Goal: Information Seeking & Learning: Learn about a topic

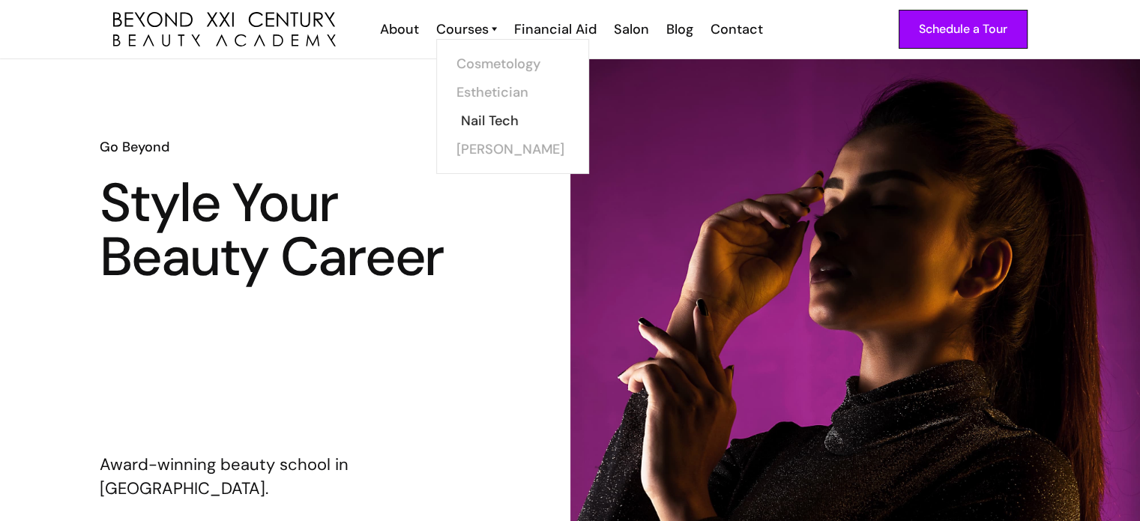
click at [479, 121] on link "Nail Tech" at bounding box center [517, 120] width 112 height 28
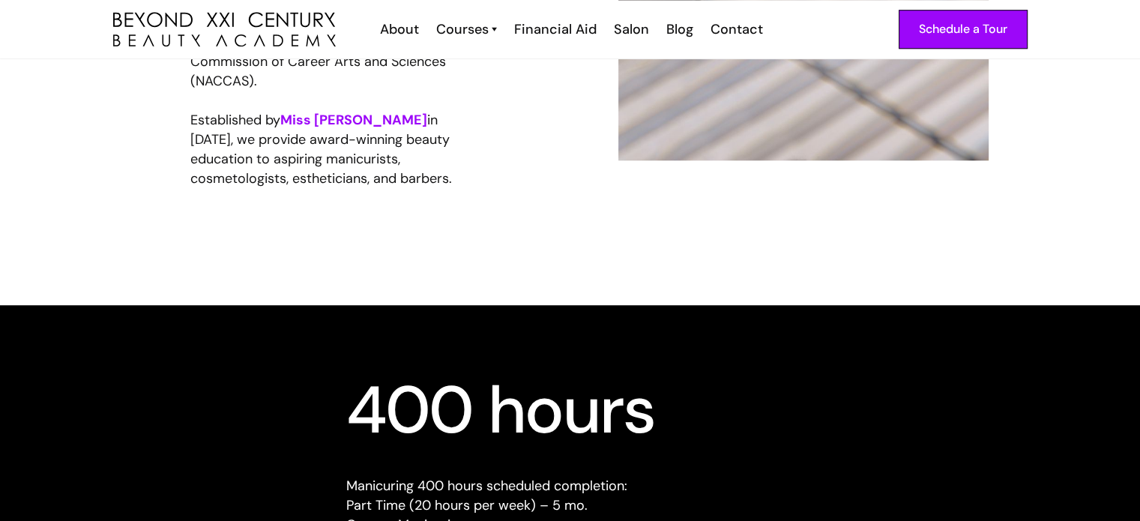
scroll to position [1177, 0]
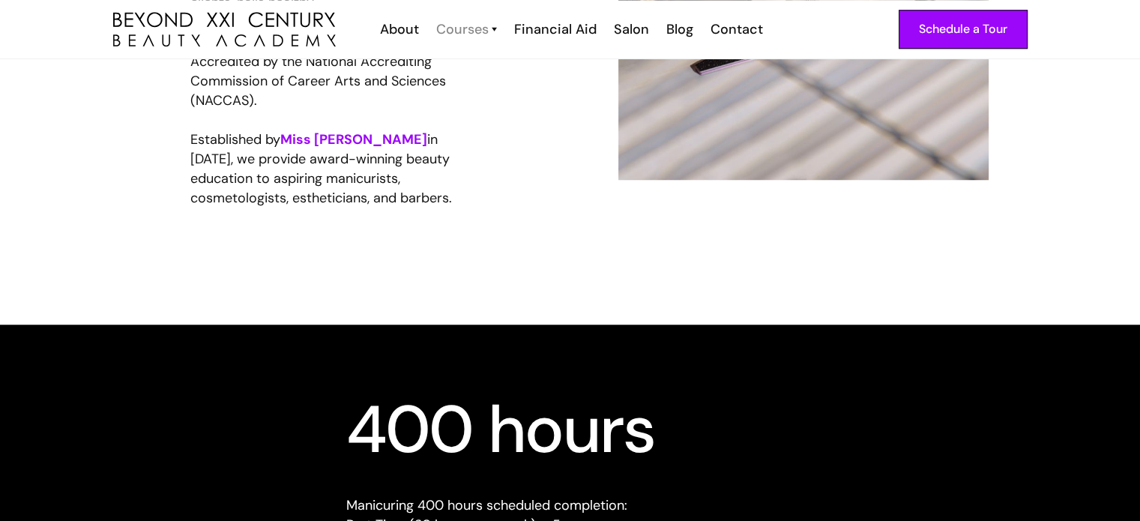
drag, startPoint x: 699, startPoint y: 295, endPoint x: 473, endPoint y: 34, distance: 344.8
click at [473, 34] on div "Courses" at bounding box center [462, 28] width 52 height 19
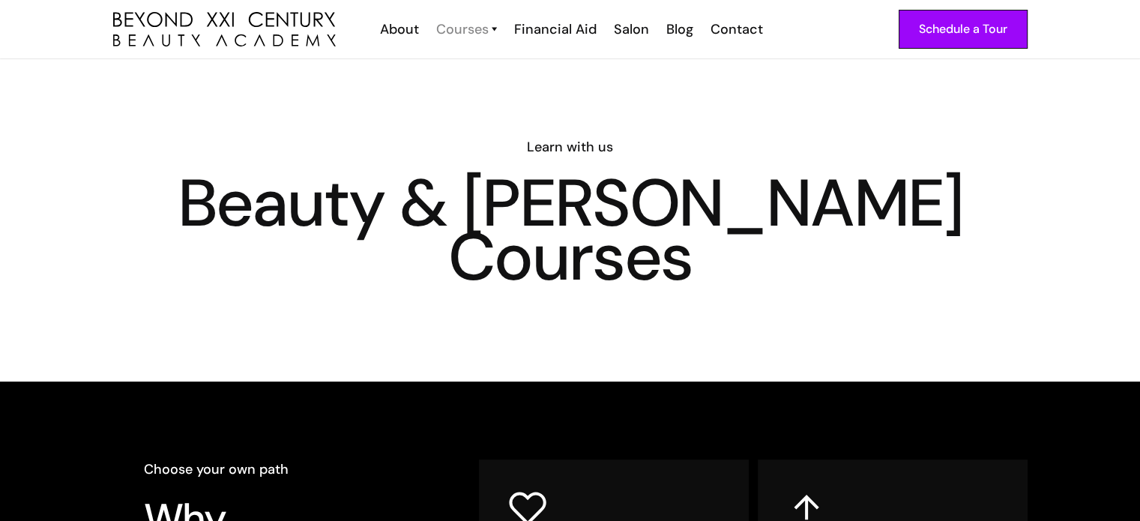
drag, startPoint x: 0, startPoint y: 0, endPoint x: 473, endPoint y: 34, distance: 474.2
click at [473, 34] on div "Courses" at bounding box center [462, 28] width 52 height 19
click at [474, 143] on link "[PERSON_NAME]" at bounding box center [517, 149] width 112 height 28
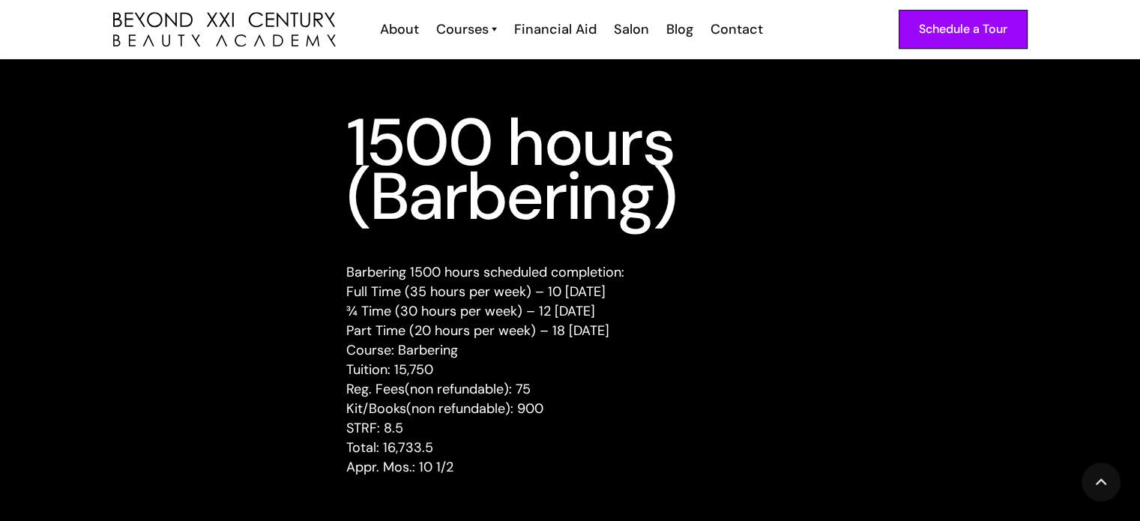
scroll to position [1358, 0]
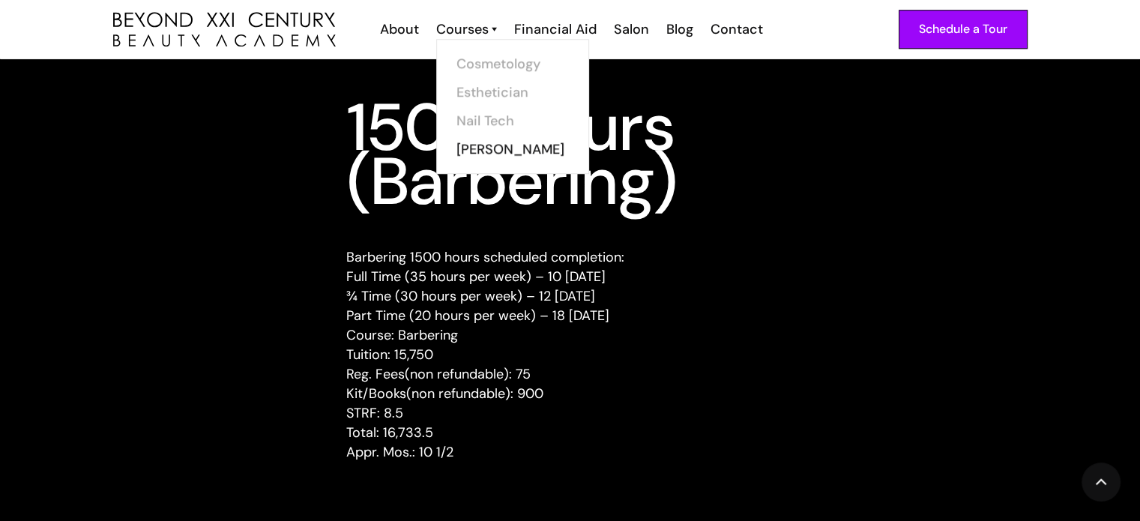
drag, startPoint x: 469, startPoint y: 119, endPoint x: 456, endPoint y: 119, distance: 12.7
click at [456, 119] on div "Cosmetology Esthetician Nail Tech Barber" at bounding box center [512, 106] width 153 height 135
click at [501, 122] on link "Nail Tech" at bounding box center [517, 120] width 112 height 28
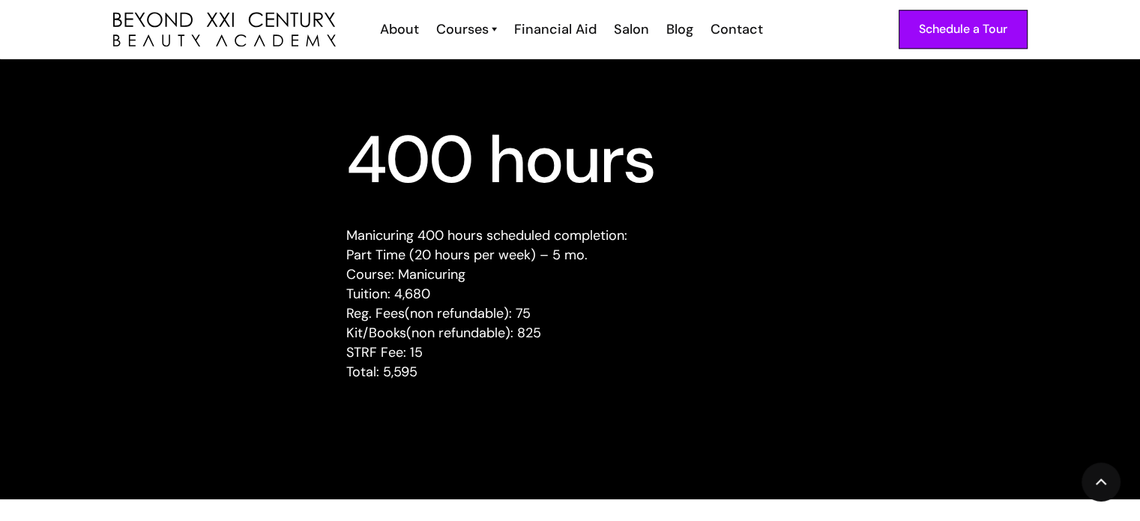
scroll to position [1447, 0]
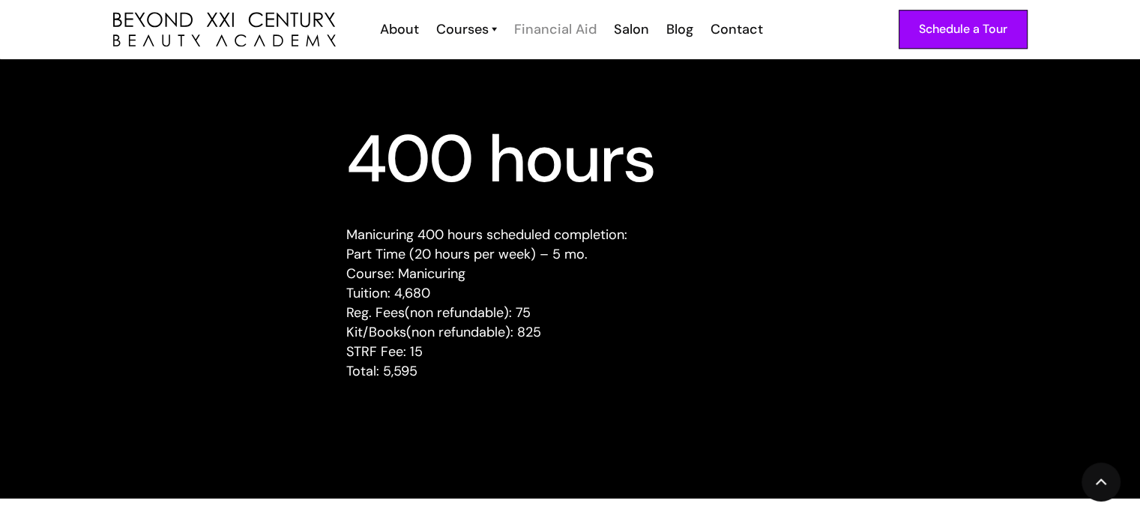
click at [543, 28] on div "Financial Aid" at bounding box center [555, 28] width 82 height 19
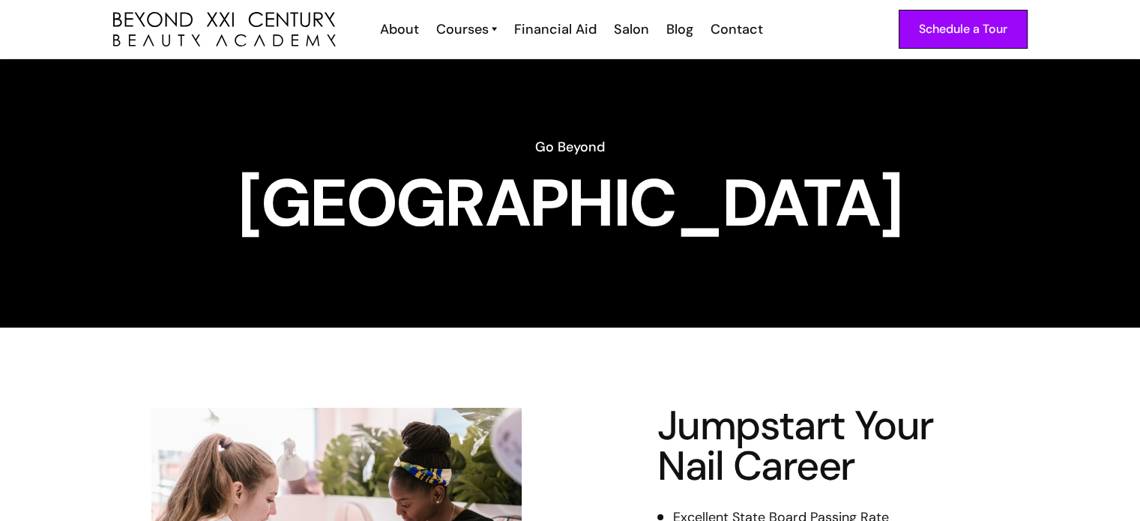
click at [628, 389] on div "Jumpstart Your Nail Career Excellent State Board Passing Rate Aprés Certified N…" at bounding box center [570, 492] width 1140 height 329
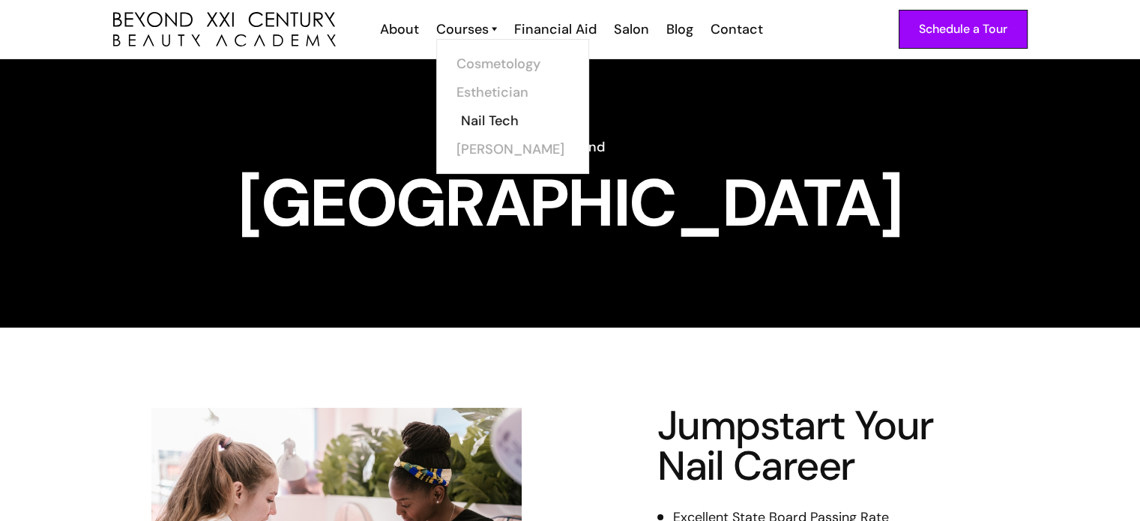
click at [485, 118] on link "Nail Tech" at bounding box center [517, 120] width 112 height 28
click at [473, 62] on link "Cosmetology" at bounding box center [517, 63] width 112 height 28
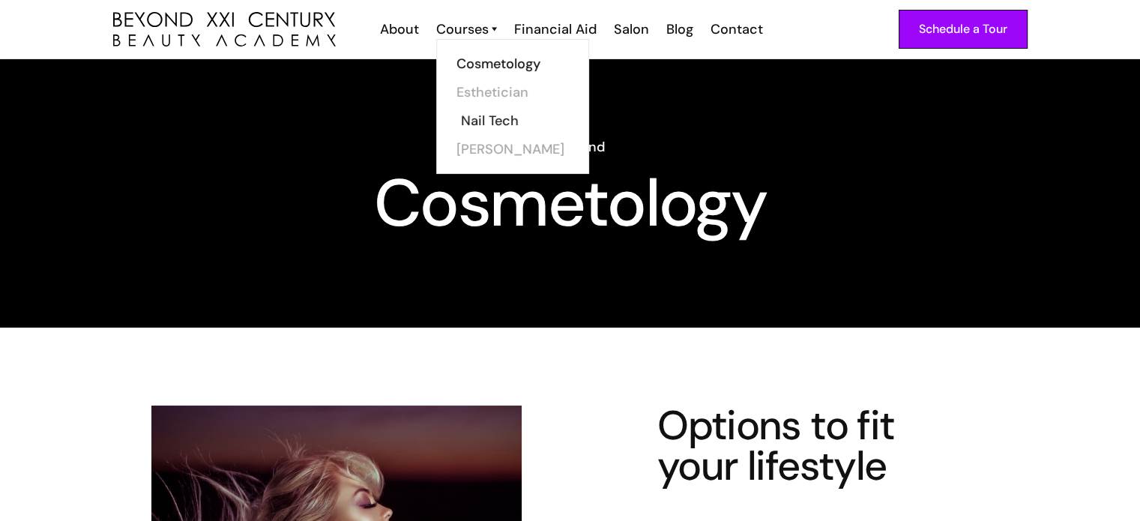
click at [482, 119] on link "Nail Tech" at bounding box center [517, 120] width 112 height 28
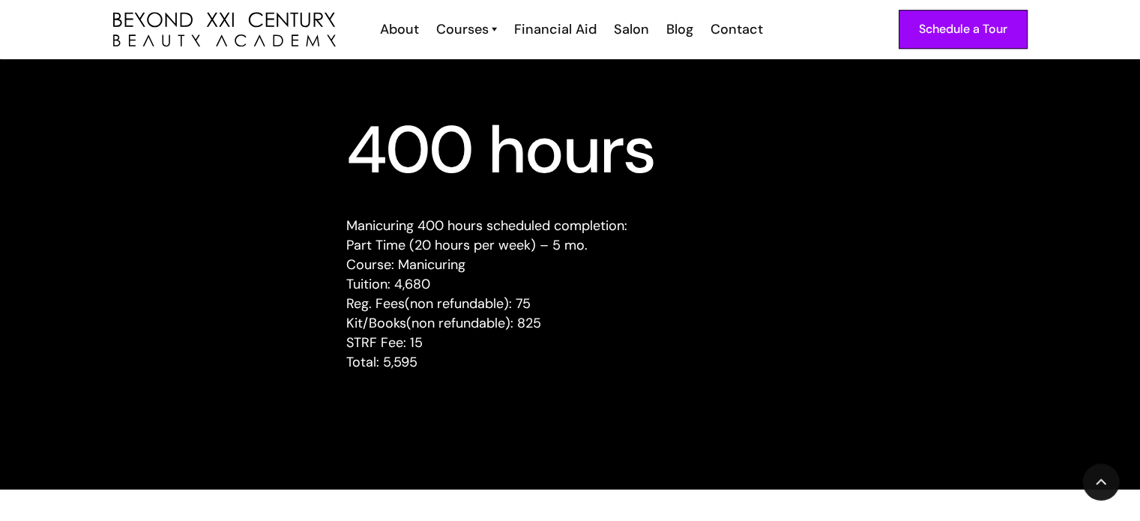
scroll to position [1438, 0]
